Goal: Transaction & Acquisition: Purchase product/service

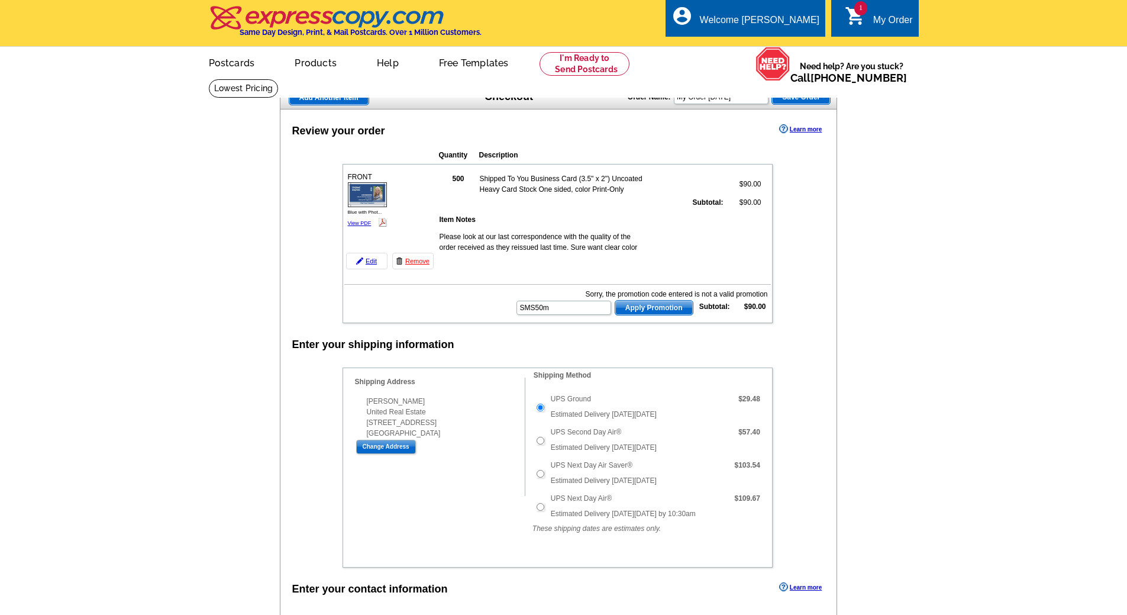
type input "SMS50m"
click at [652, 306] on span "Apply Promotion" at bounding box center [654, 308] width 78 height 14
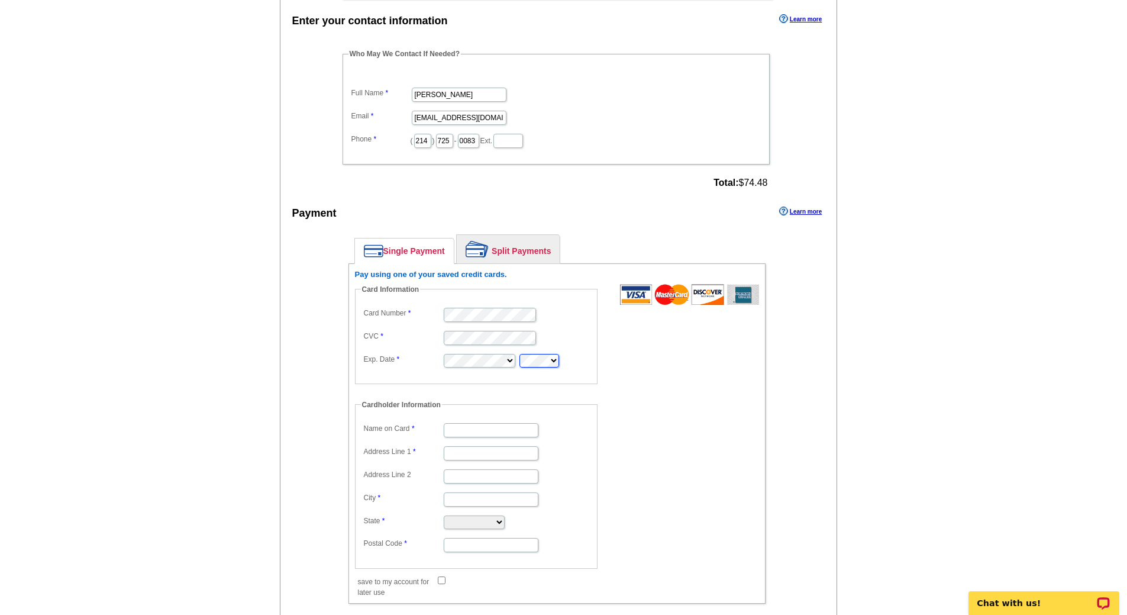
scroll to position [651, 0]
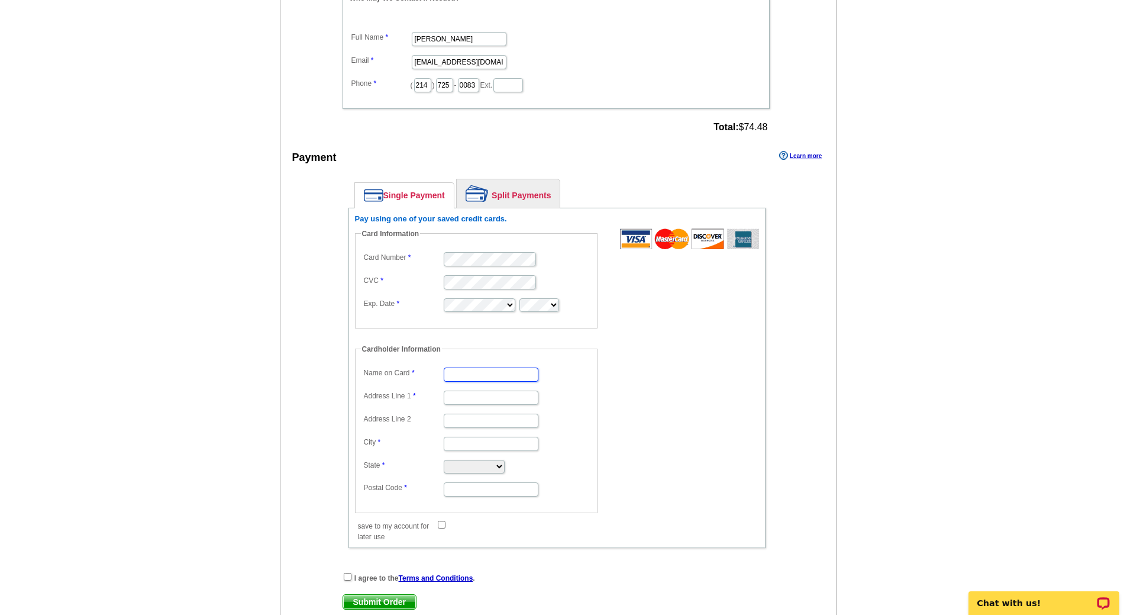
click at [463, 375] on input "Name on Card" at bounding box center [491, 374] width 95 height 14
type input "[PERSON_NAME]"
click at [464, 394] on input "Address Line 1" at bounding box center [491, 398] width 95 height 14
type input "[STREET_ADDRESS]"
click at [459, 443] on input "City" at bounding box center [491, 444] width 95 height 14
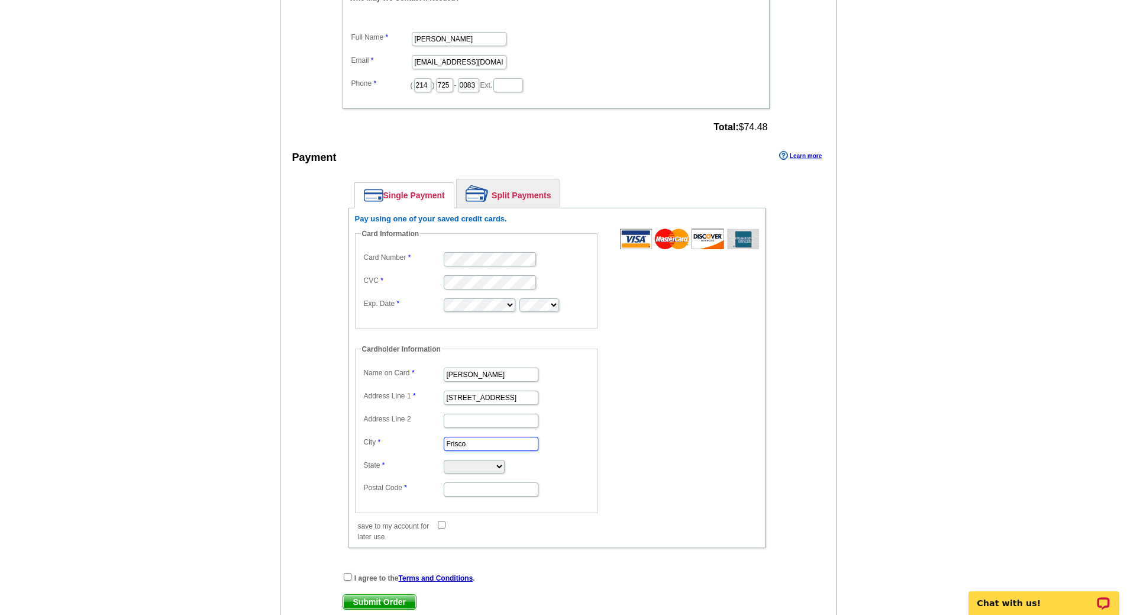
type input "Frisco"
click at [466, 469] on select "Alabama Alaska Arizona Arkansas California Colorado Connecticut District of Col…" at bounding box center [474, 467] width 61 height 14
select select "TX"
click at [444, 460] on select "Alabama Alaska Arizona Arkansas California Colorado Connecticut District of Col…" at bounding box center [474, 467] width 61 height 14
click at [456, 489] on input "Postal Code" at bounding box center [491, 489] width 95 height 14
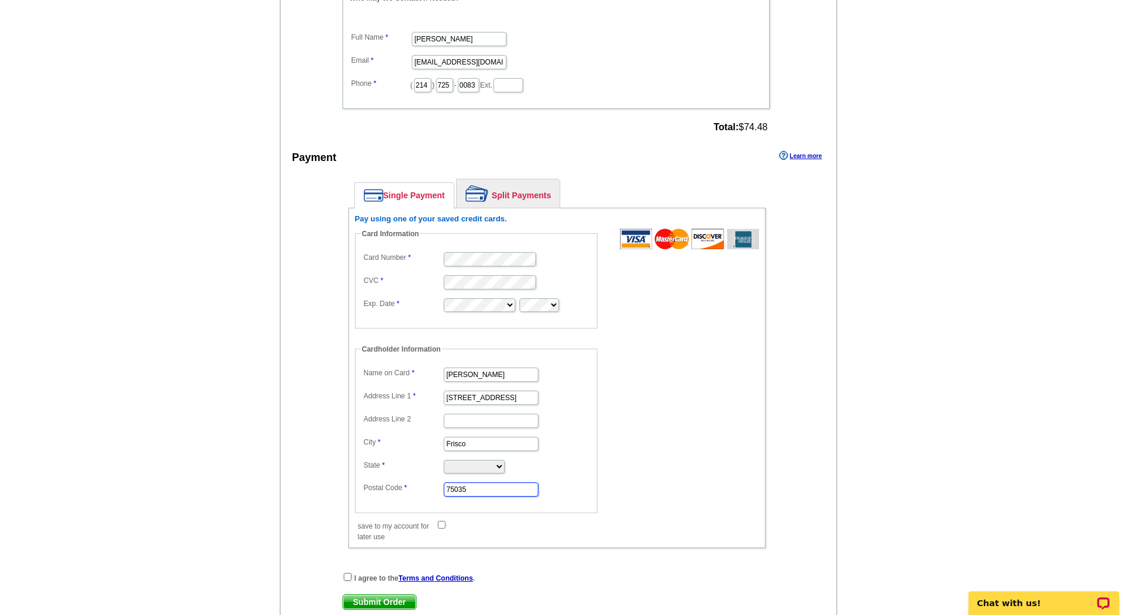
type input "75035"
click at [347, 577] on input "checkbox" at bounding box center [348, 577] width 8 height 8
checkbox input "true"
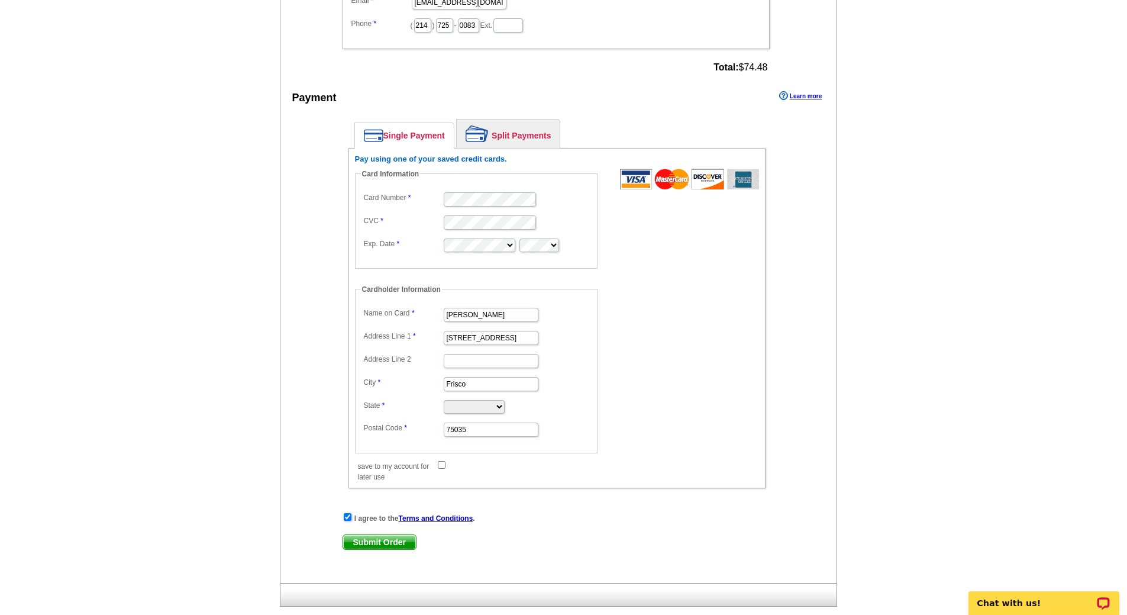
scroll to position [710, 0]
click at [372, 541] on span "Submit Order" at bounding box center [379, 542] width 73 height 14
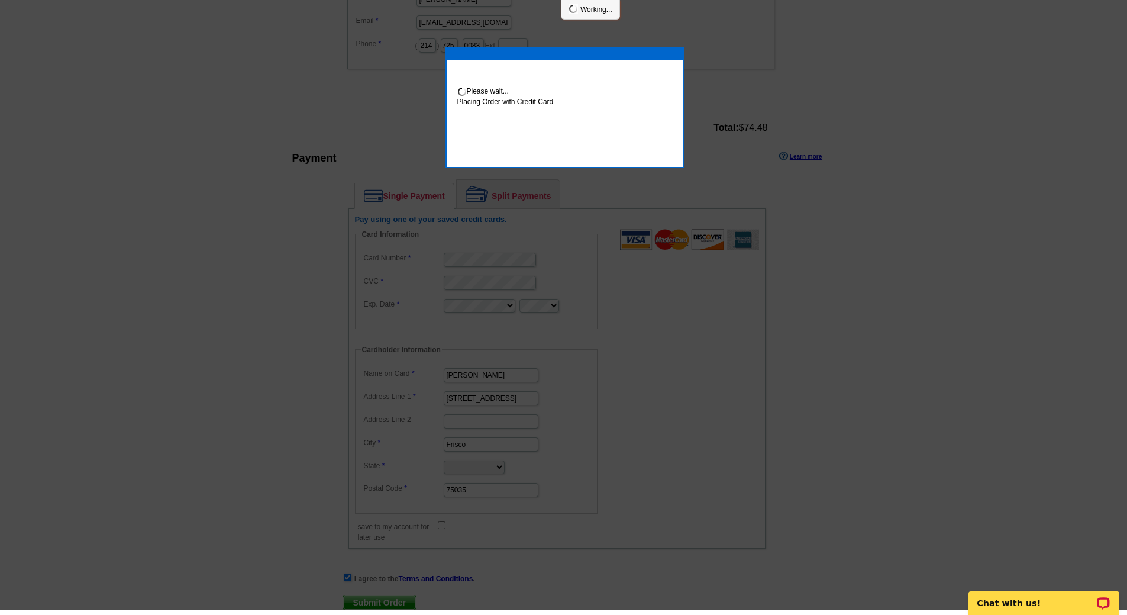
scroll to position [705, 0]
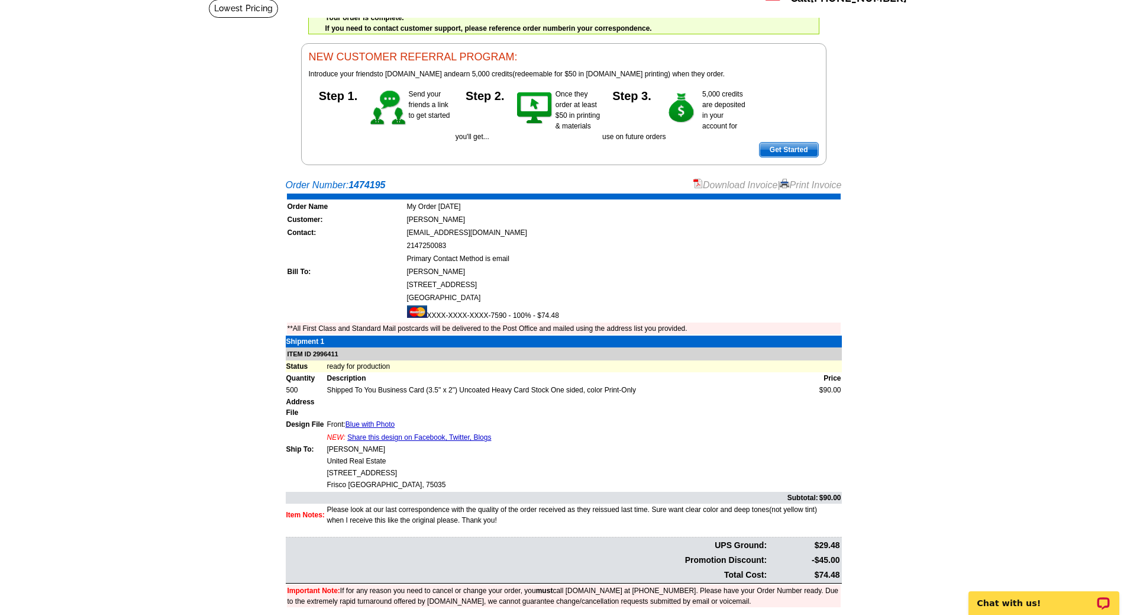
scroll to position [59, 0]
